Goal: Task Accomplishment & Management: Manage account settings

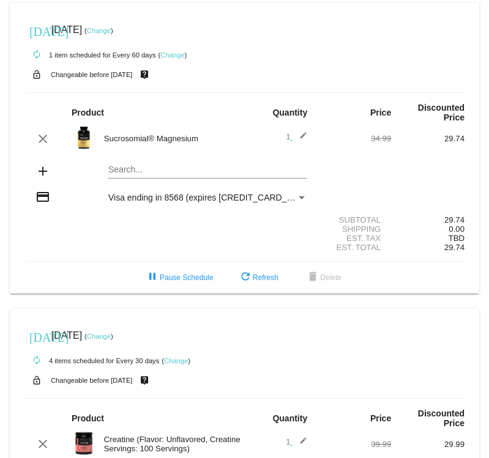
click at [269, 176] on mat-card "today Aug 25 2025 ( Change ) autorenew 1 item scheduled for Every 60 days ( Cha…" at bounding box center [244, 148] width 469 height 291
click at [300, 197] on div "Payment Method" at bounding box center [301, 198] width 11 height 10
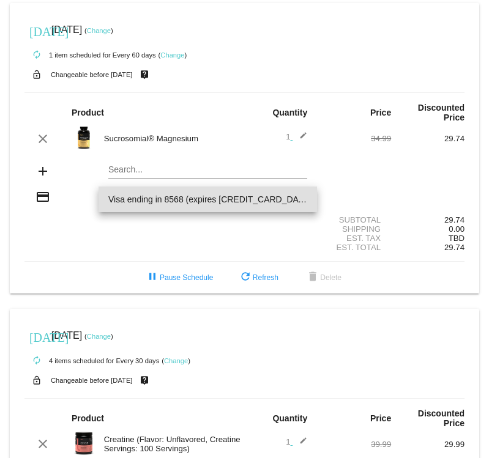
click at [32, 204] on div at bounding box center [244, 229] width 489 height 458
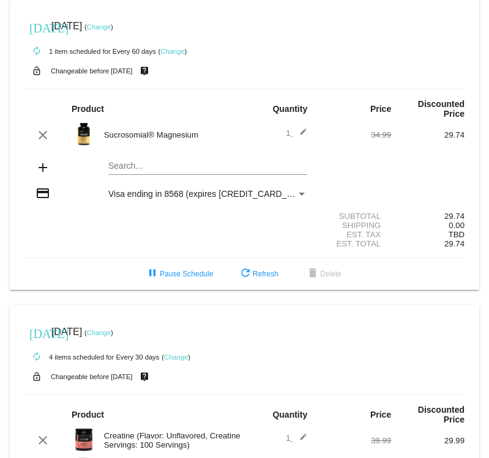
scroll to position [4, 0]
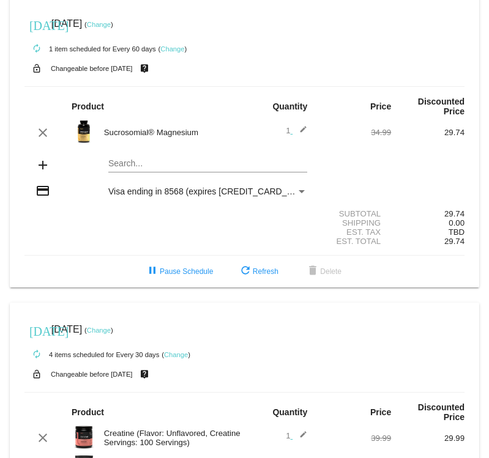
click at [300, 190] on div "Payment Method" at bounding box center [301, 192] width 11 height 10
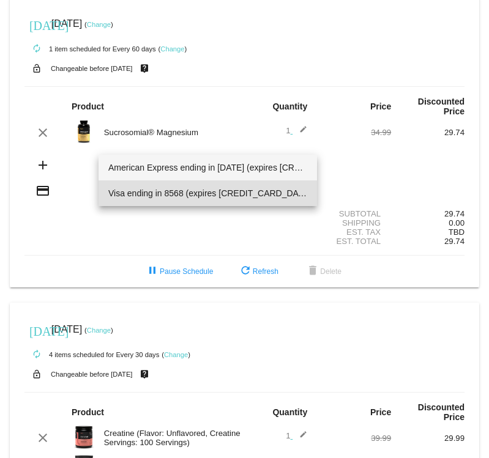
click at [278, 171] on span "American Express ending in [DATE] (expires [CREDIT_CARD_DATA])" at bounding box center [207, 168] width 199 height 26
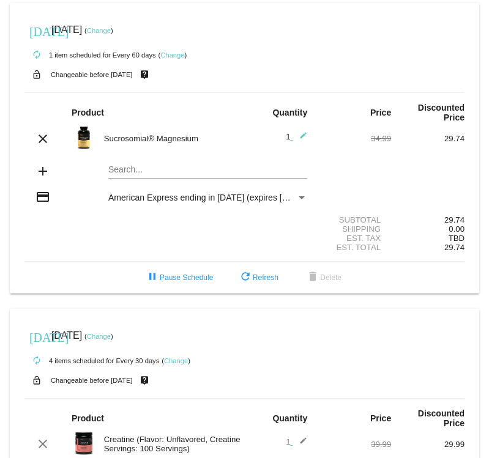
scroll to position [0, 0]
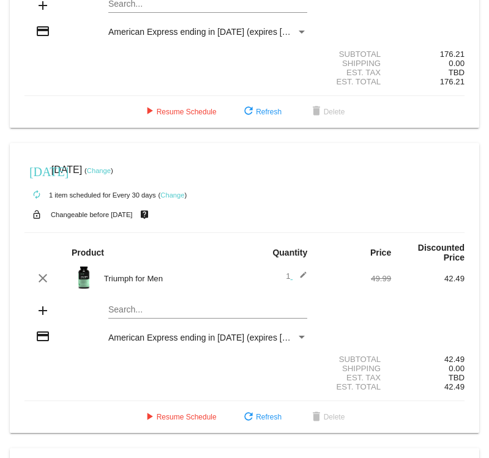
scroll to position [252, 0]
